Goal: Book appointment/travel/reservation

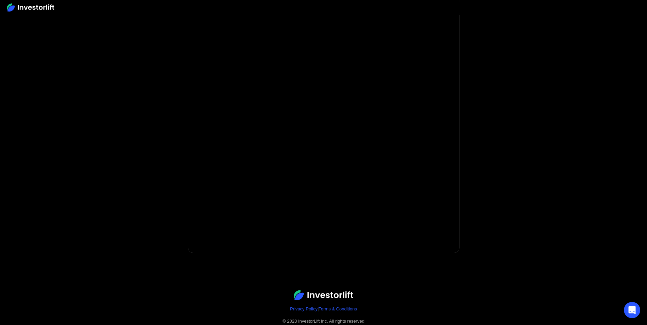
scroll to position [60, 0]
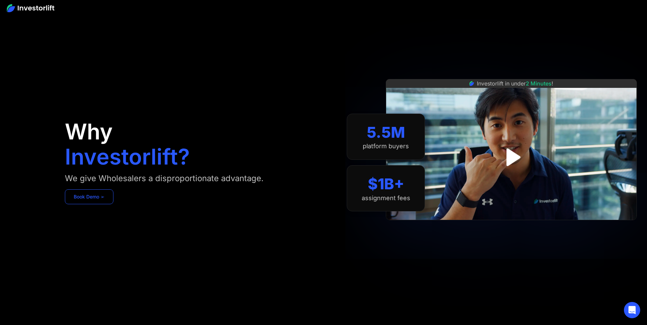
click at [113, 204] on link "Book Demo ➢" at bounding box center [89, 196] width 49 height 15
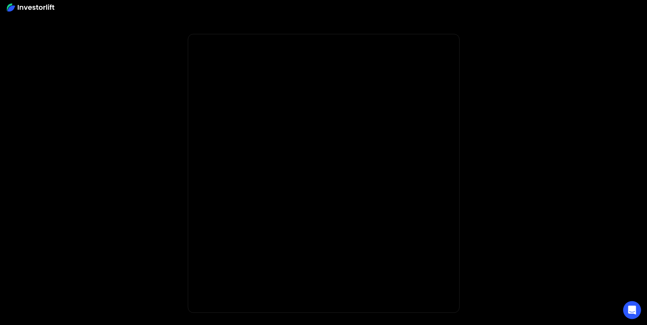
click at [632, 307] on icon "Open Intercom Messenger" at bounding box center [632, 310] width 8 height 9
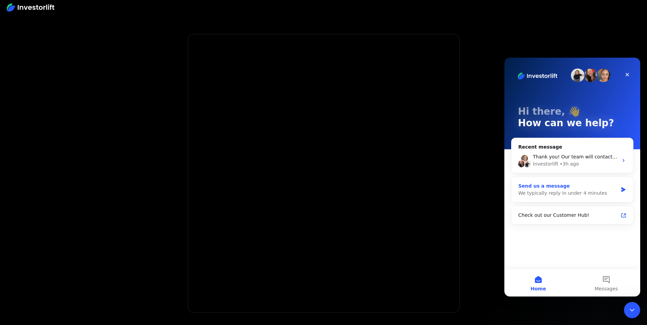
click at [564, 190] on div "We typically reply in under 4 minutes" at bounding box center [567, 193] width 99 height 7
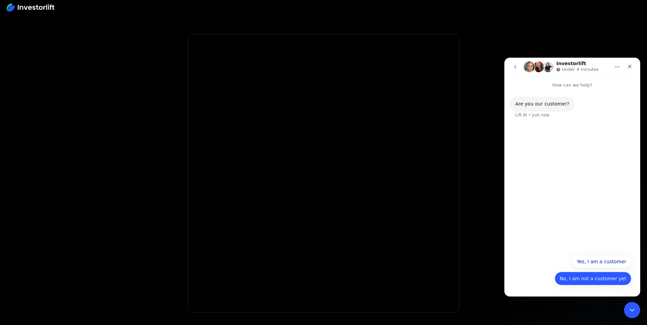
click at [587, 276] on button "No, I am not a customer yet" at bounding box center [592, 279] width 77 height 14
